Goal: Check status: Check status

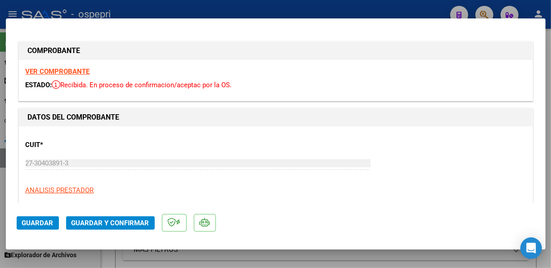
click at [420, 11] on div at bounding box center [275, 134] width 551 height 268
type input "$ 0,00"
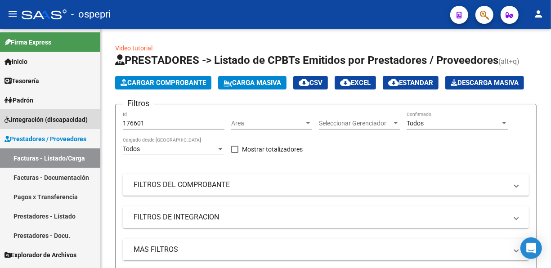
click at [48, 120] on span "Integración (discapacidad)" at bounding box center [46, 120] width 83 height 10
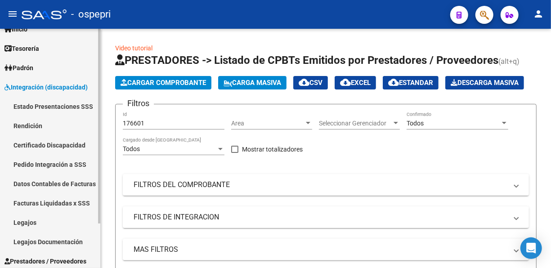
scroll to position [54, 0]
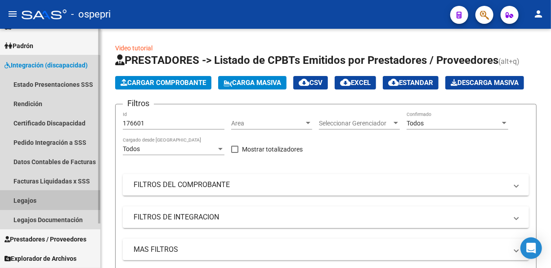
click at [33, 200] on link "Legajos" at bounding box center [50, 200] width 100 height 19
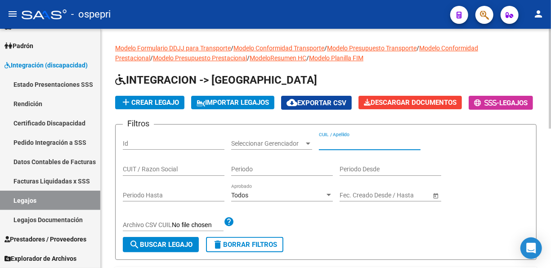
click at [334, 148] on input "CUIL / Apellido" at bounding box center [370, 144] width 102 height 8
type input "30643545"
click at [159, 249] on span "search Buscar Legajo" at bounding box center [160, 245] width 63 height 8
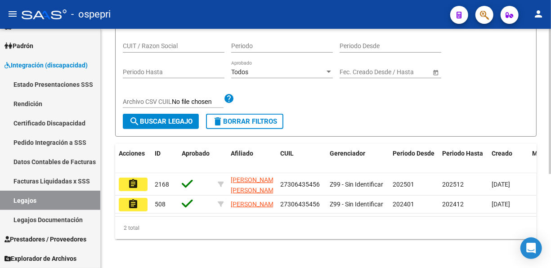
scroll to position [155, 0]
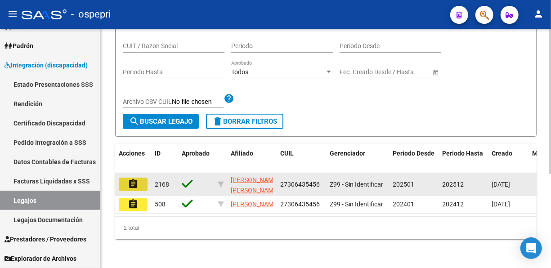
click at [130, 179] on mat-icon "assignment" at bounding box center [133, 184] width 11 height 11
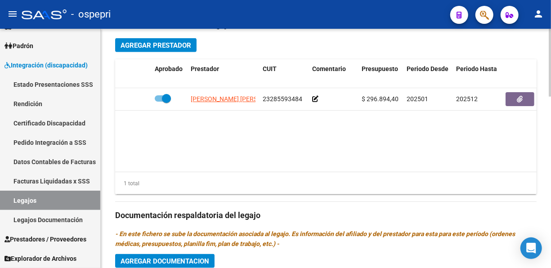
scroll to position [435, 0]
